Goal: Task Accomplishment & Management: Check status

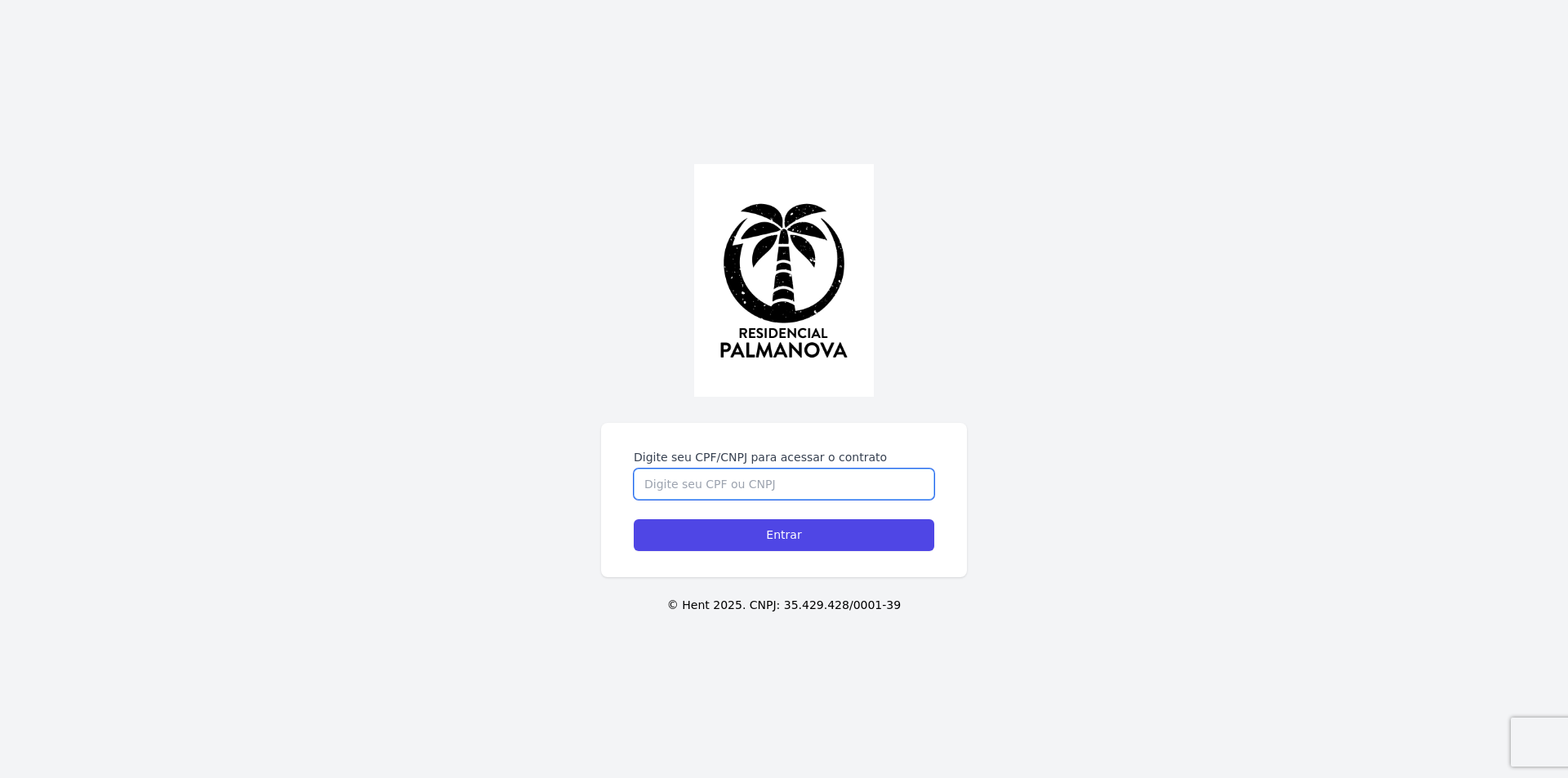
click at [657, 484] on input "Digite seu CPF/CNPJ para acessar o contrato" at bounding box center [783, 484] width 300 height 31
type input "45016545898"
click at [633, 519] on input "Entrar" at bounding box center [783, 535] width 300 height 32
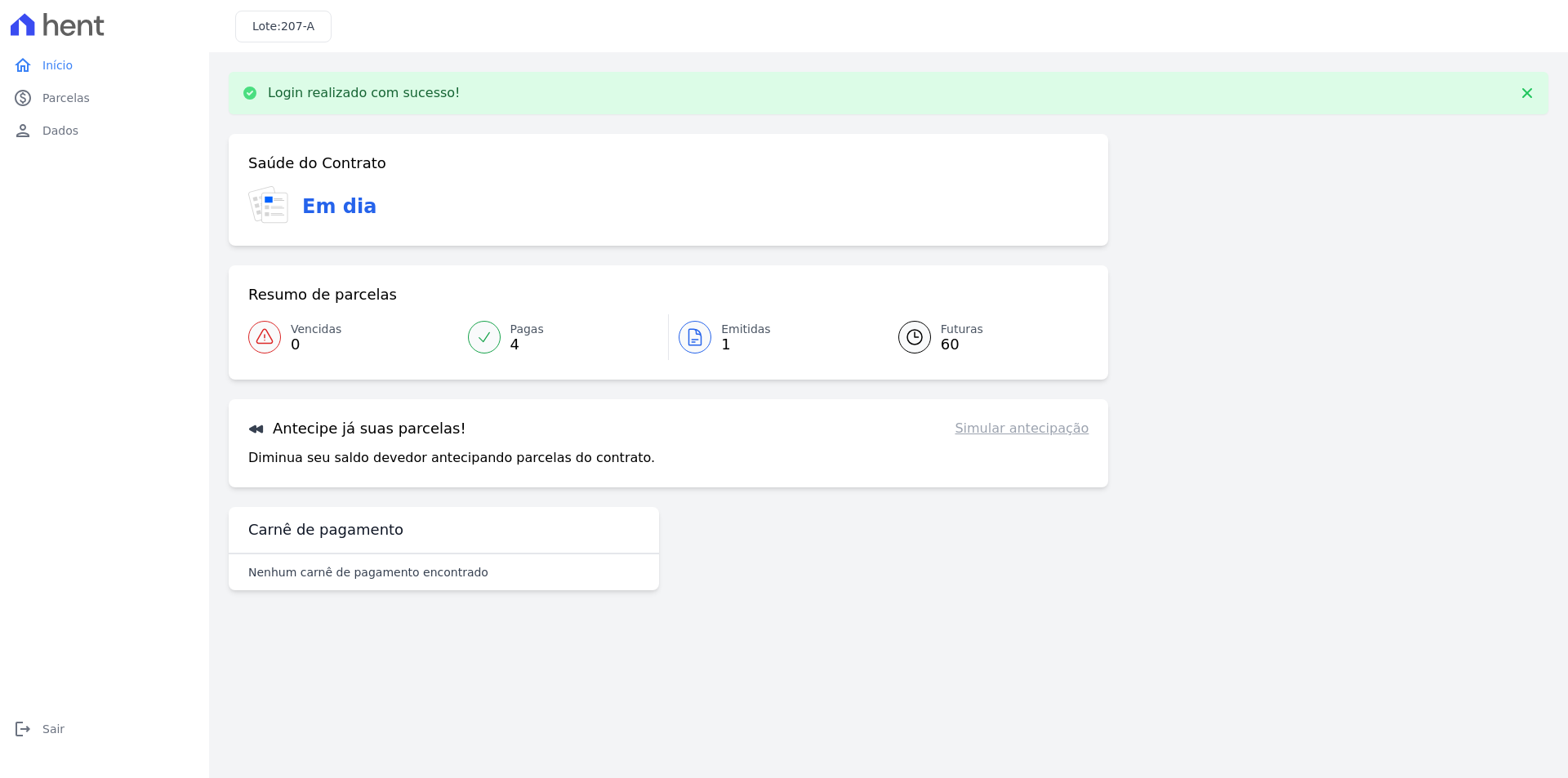
click at [719, 331] on link "Emitidas 1" at bounding box center [773, 337] width 210 height 46
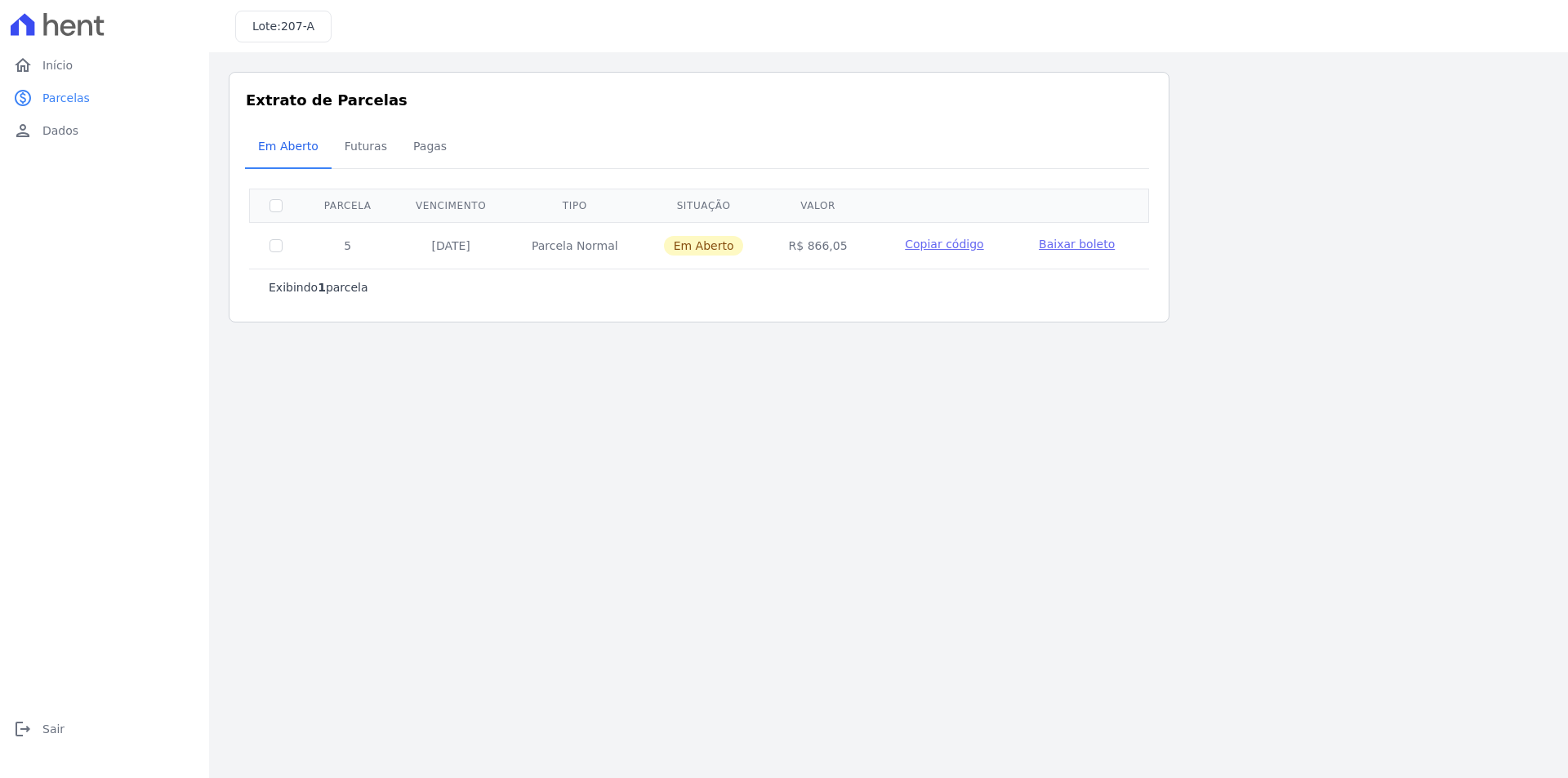
click at [1052, 243] on span "Baixar boleto" at bounding box center [1076, 244] width 76 height 13
click at [918, 243] on span "Copiar código" at bounding box center [944, 244] width 79 height 13
click at [353, 145] on span "Futuras" at bounding box center [366, 146] width 62 height 33
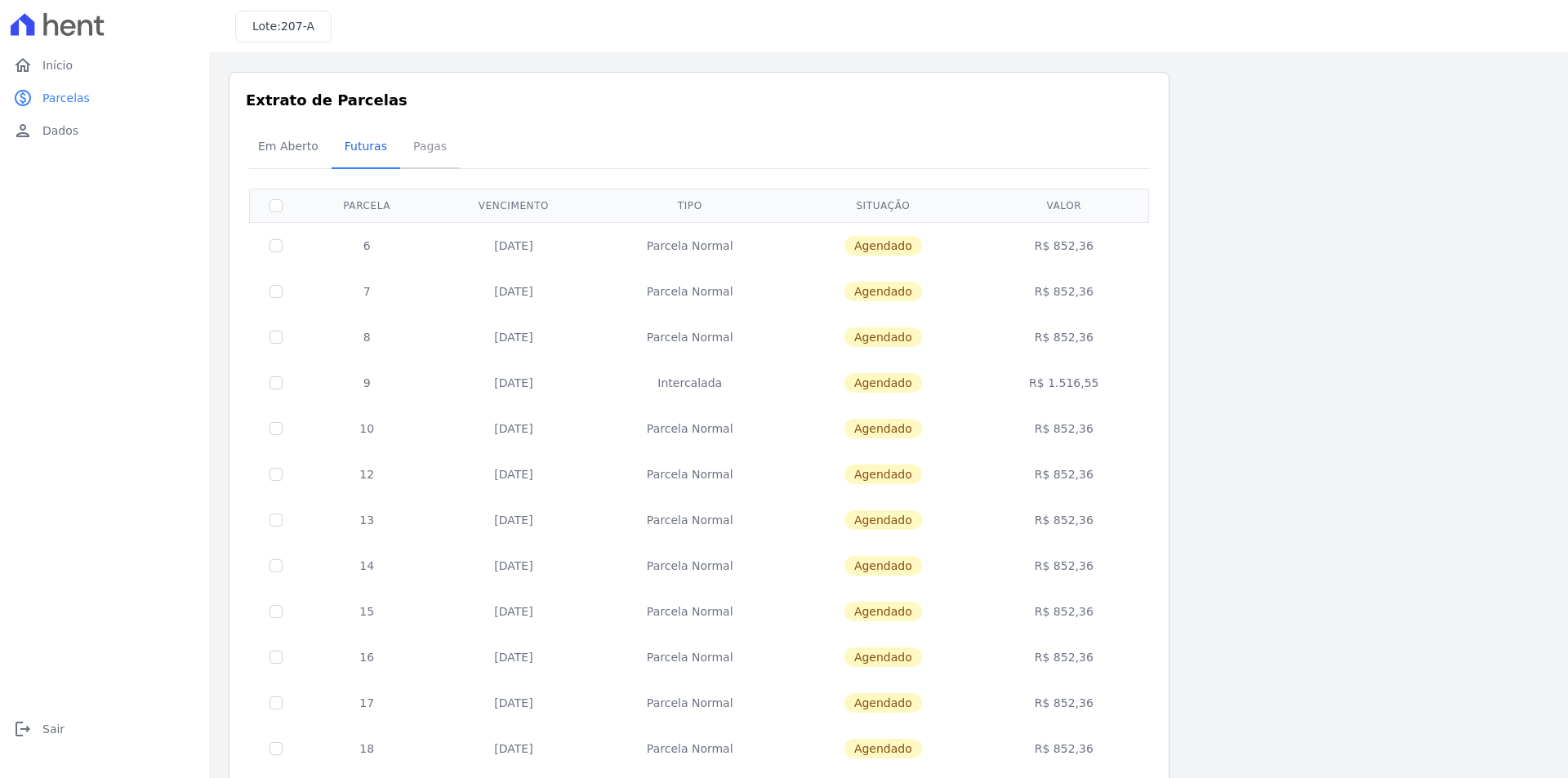
click at [419, 145] on span "Pagas" at bounding box center [430, 146] width 53 height 33
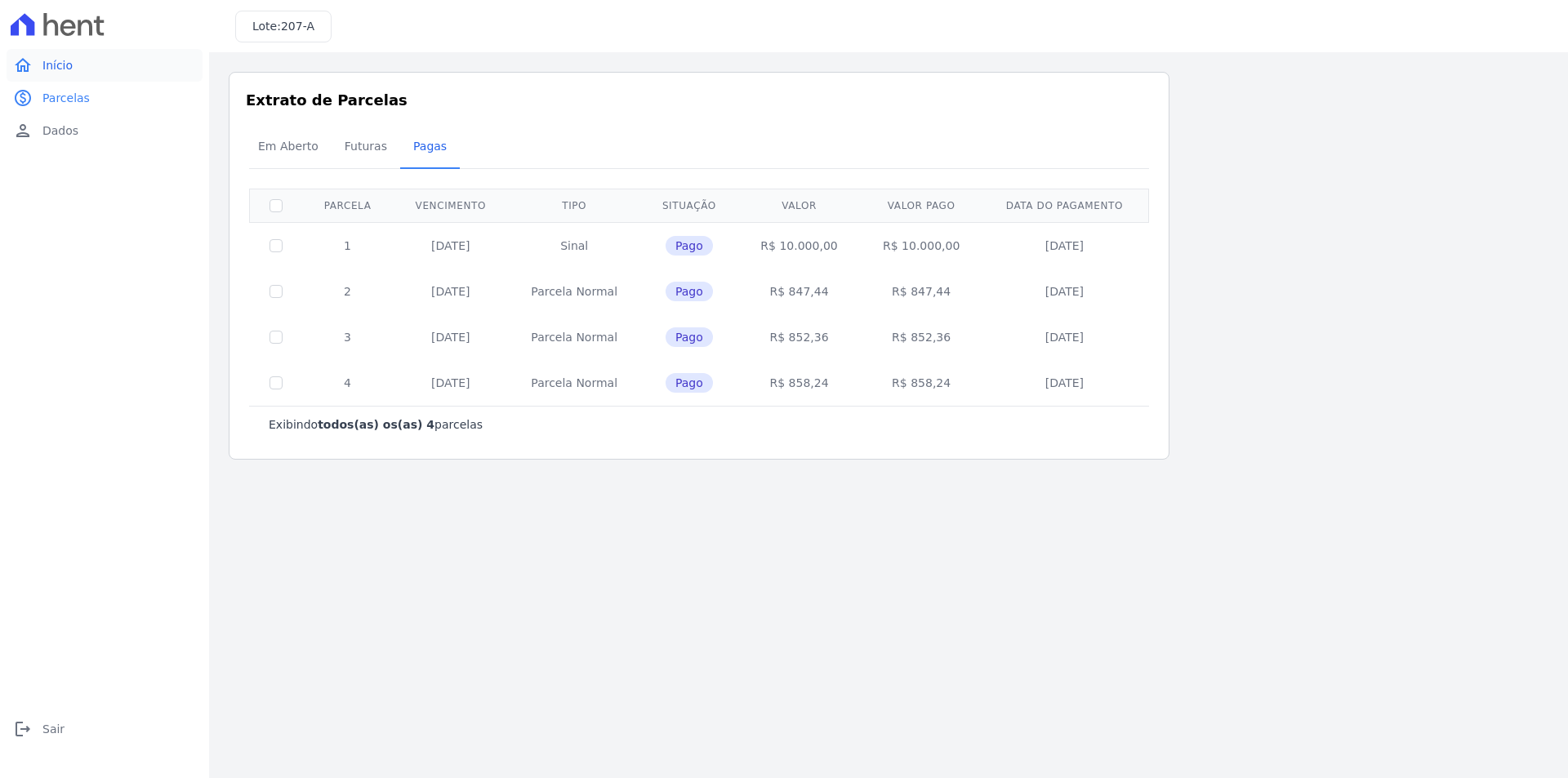
click at [63, 62] on span "Início" at bounding box center [57, 65] width 30 height 16
